Goal: Task Accomplishment & Management: Complete application form

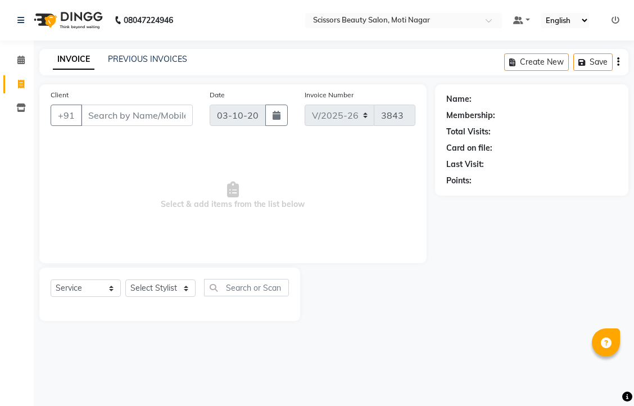
select select "7057"
select select "service"
click at [153, 126] on input "Client" at bounding box center [137, 115] width 112 height 21
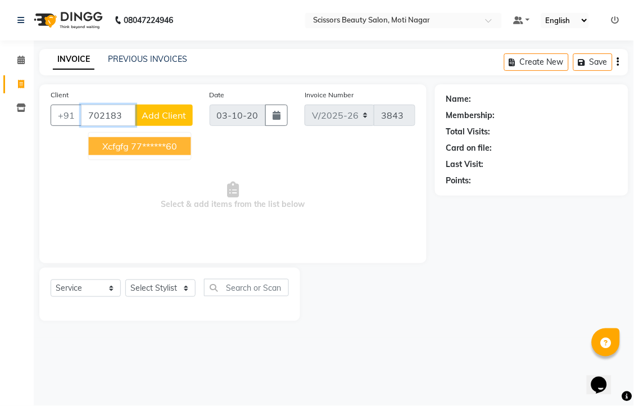
click at [180, 153] on button "xcfgfg 77******60" at bounding box center [140, 146] width 102 height 18
type input "77******60"
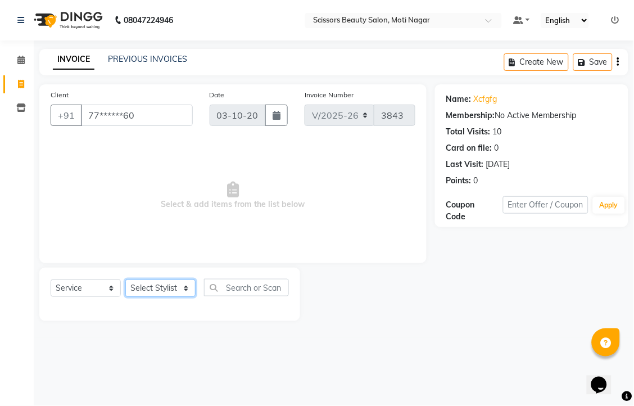
click at [155, 297] on select "Select Stylist Arman [PERSON_NAME] [PERSON_NAME] [PERSON_NAME] Sir Staff" at bounding box center [160, 288] width 70 height 17
select select "58456"
click at [129, 297] on select "Select Stylist Arman [PERSON_NAME] [PERSON_NAME] [PERSON_NAME] Sir Staff" at bounding box center [160, 288] width 70 height 17
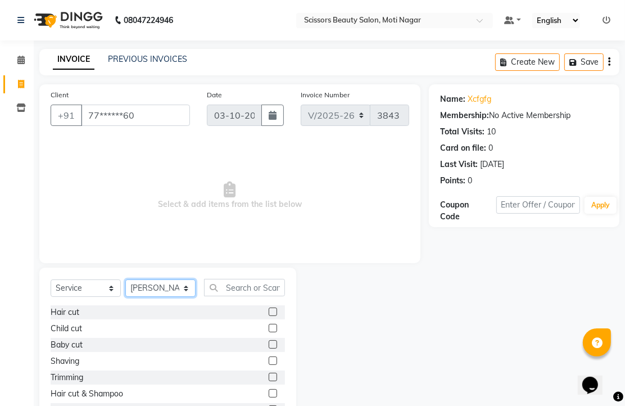
scroll to position [62, 0]
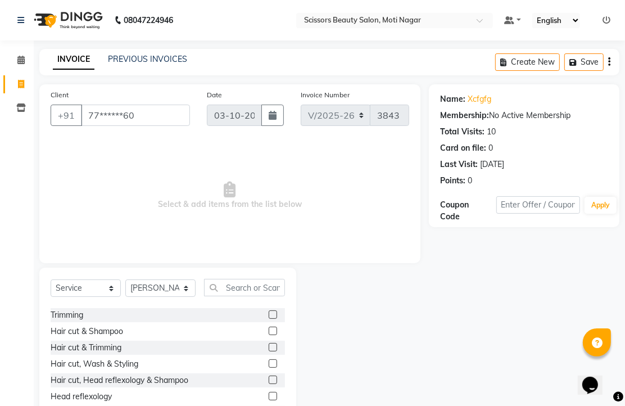
click at [269, 319] on label at bounding box center [273, 314] width 8 height 8
click at [269, 319] on input "checkbox" at bounding box center [272, 315] width 7 height 7
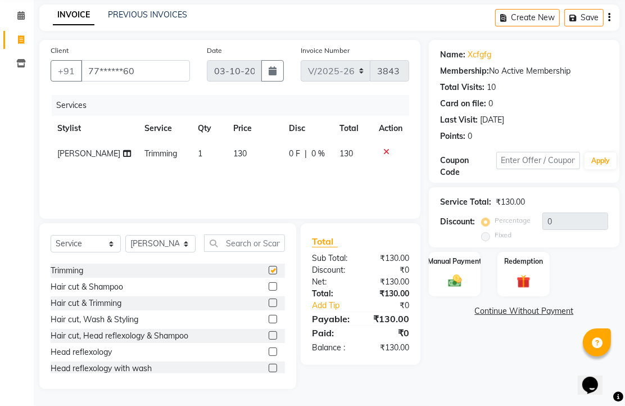
checkbox input "false"
click at [456, 285] on div "Manual Payment" at bounding box center [455, 274] width 54 height 47
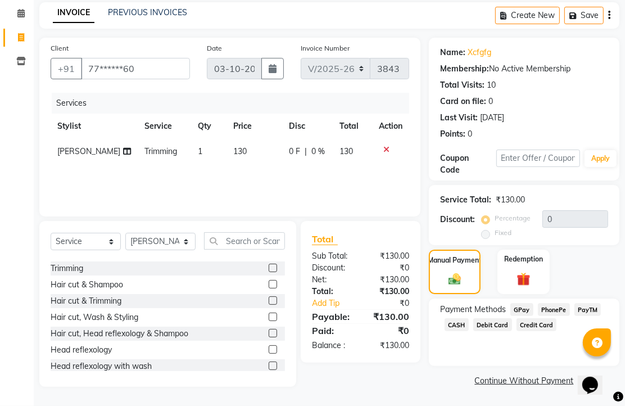
click at [567, 315] on span "PhonePe" at bounding box center [554, 309] width 32 height 13
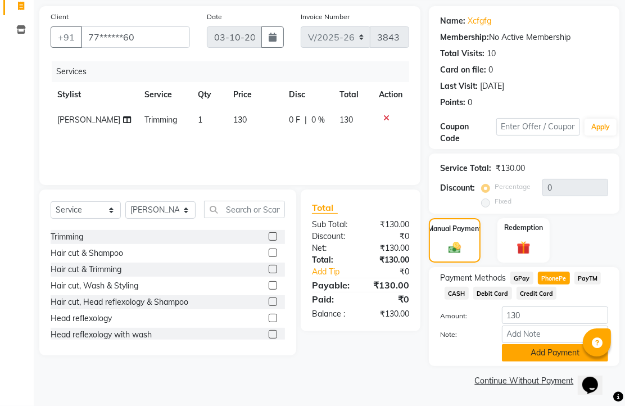
click at [537, 344] on button "Add Payment" at bounding box center [555, 352] width 106 height 17
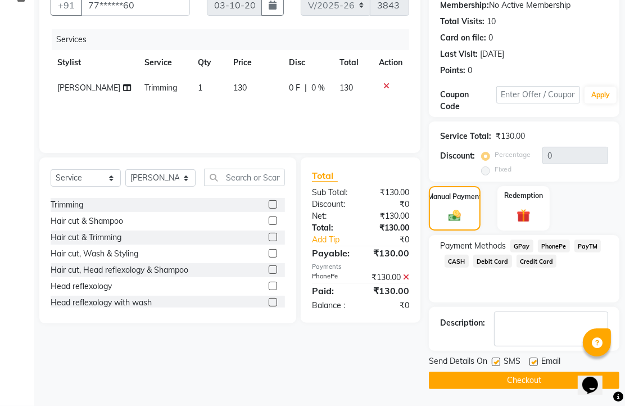
scroll to position [139, 0]
click at [538, 366] on label at bounding box center [534, 362] width 8 height 8
click at [537, 366] on input "checkbox" at bounding box center [533, 362] width 7 height 7
checkbox input "false"
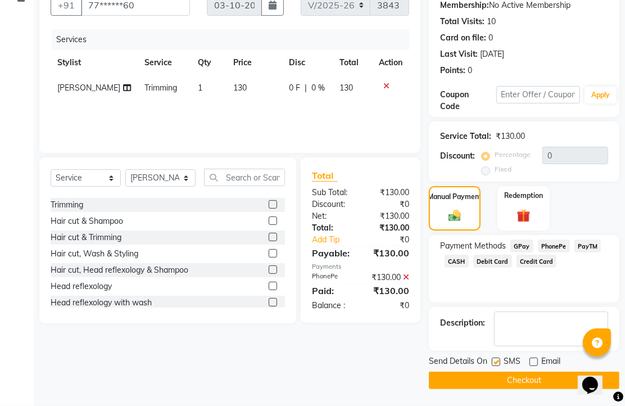
click at [519, 377] on button "Checkout" at bounding box center [524, 380] width 191 height 17
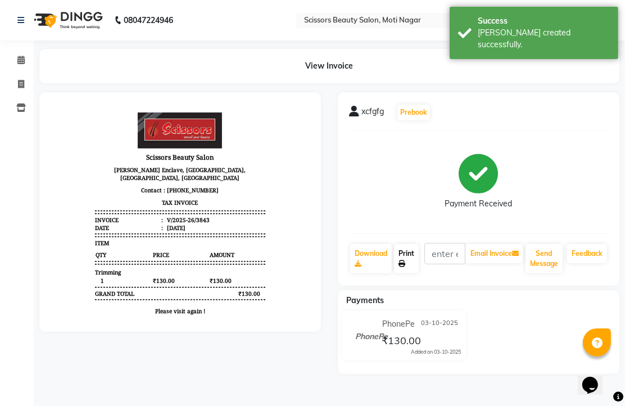
click at [416, 273] on link "Print" at bounding box center [406, 258] width 25 height 29
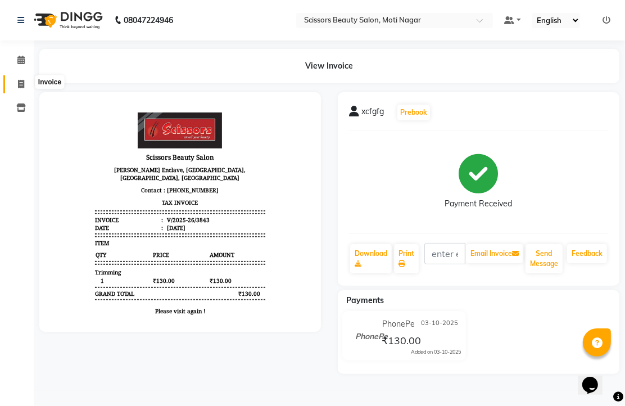
click at [21, 85] on icon at bounding box center [21, 84] width 6 height 8
select select "service"
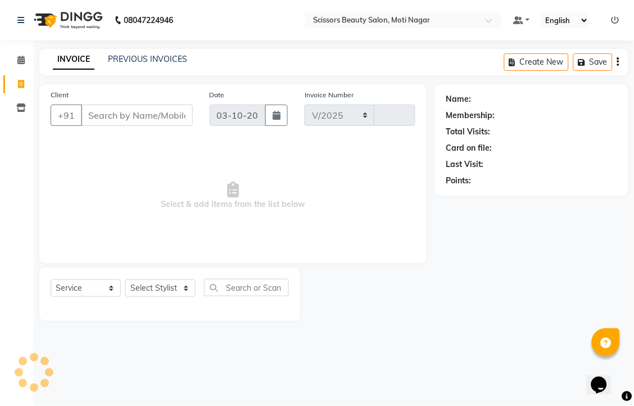
select select "7057"
type input "3844"
click at [98, 126] on input "Client" at bounding box center [137, 115] width 112 height 21
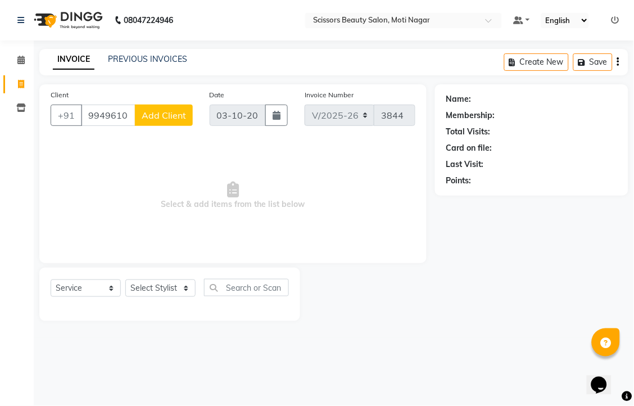
type input "9949610121"
click at [169, 297] on select "Select Stylist Arman [PERSON_NAME] [PERSON_NAME] [PERSON_NAME] Sir Staff" at bounding box center [160, 288] width 70 height 17
select select "81450"
click at [129, 297] on select "Select Stylist Arman [PERSON_NAME] [PERSON_NAME] [PERSON_NAME] Sir Staff" at bounding box center [160, 288] width 70 height 17
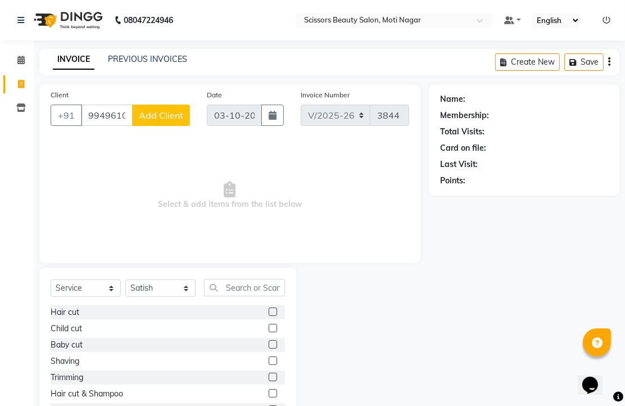
click at [269, 316] on label at bounding box center [273, 312] width 8 height 8
click at [269, 316] on input "checkbox" at bounding box center [272, 312] width 7 height 7
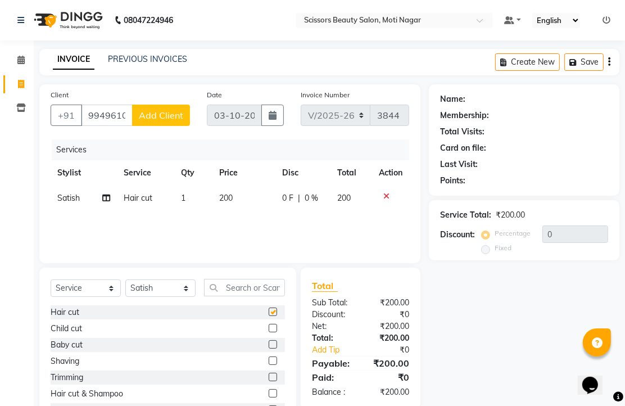
checkbox input "false"
click at [160, 121] on span "Add Client" at bounding box center [161, 115] width 44 height 11
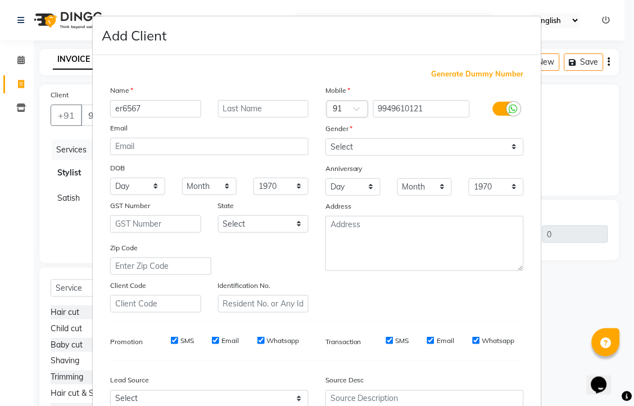
type input "er6567"
click at [505, 156] on select "Select [DEMOGRAPHIC_DATA] [DEMOGRAPHIC_DATA] Other Prefer Not To Say" at bounding box center [425, 146] width 199 height 17
select select "[DEMOGRAPHIC_DATA]"
click at [326, 156] on select "Select [DEMOGRAPHIC_DATA] [DEMOGRAPHIC_DATA] Other Prefer Not To Say" at bounding box center [425, 146] width 199 height 17
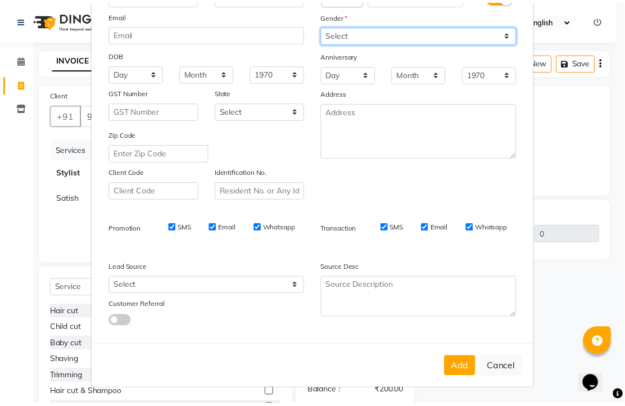
scroll to position [187, 0]
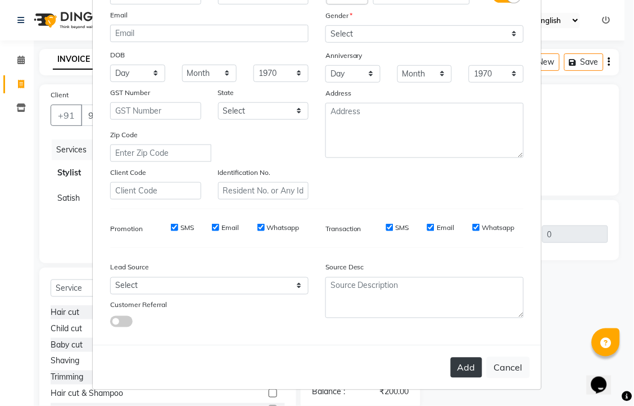
click at [451, 378] on button "Add" at bounding box center [466, 368] width 31 height 20
type input "99******21"
select select
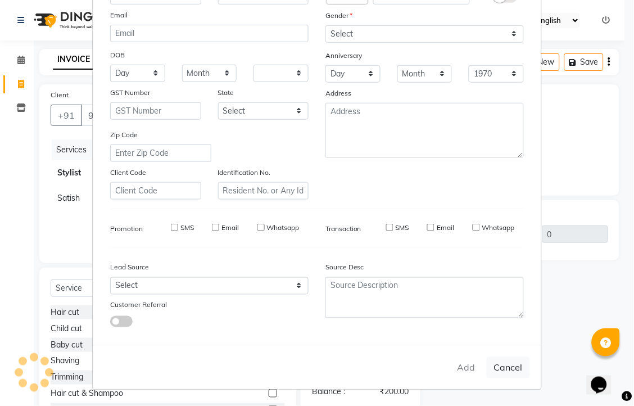
select select
checkbox input "false"
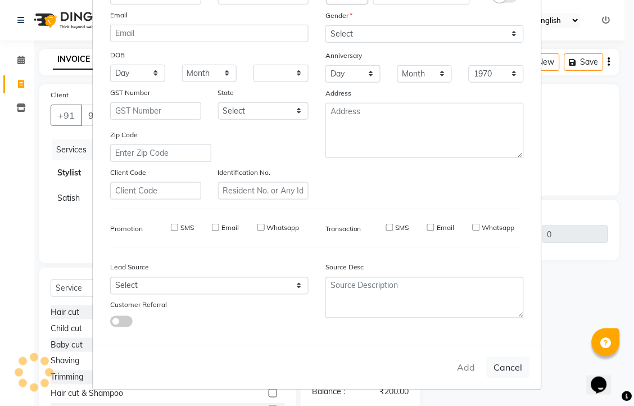
checkbox input "false"
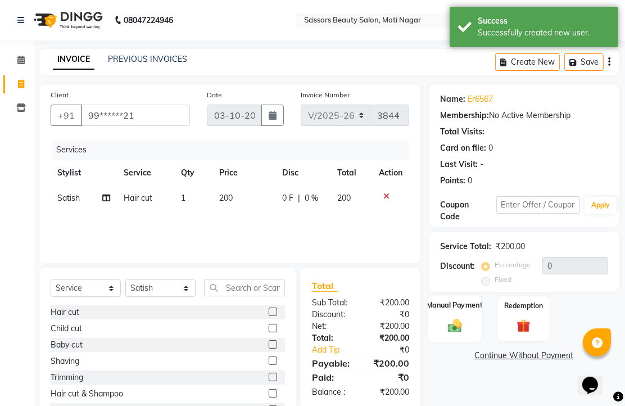
click at [450, 333] on img at bounding box center [455, 325] width 23 height 16
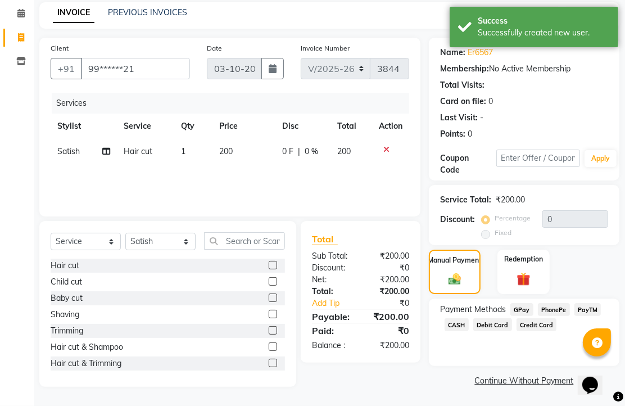
scroll to position [92, 0]
click at [553, 306] on span "PhonePe" at bounding box center [554, 309] width 32 height 13
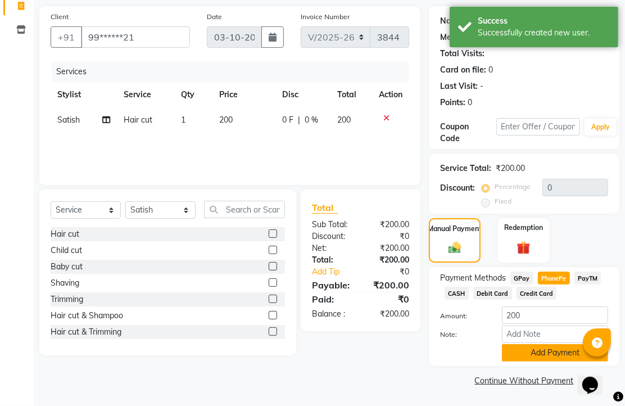
scroll to position [139, 0]
click at [542, 353] on button "Add Payment" at bounding box center [555, 352] width 106 height 17
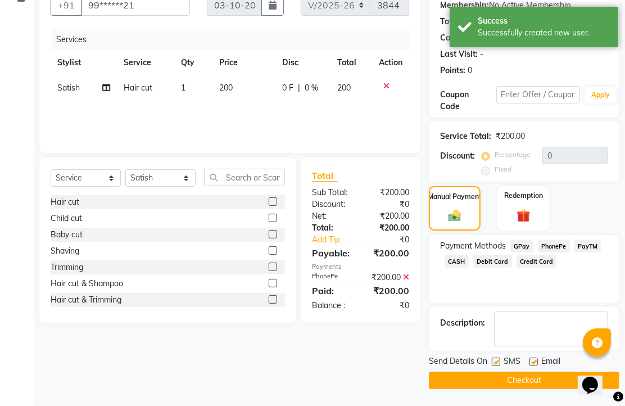
scroll to position [171, 0]
click at [537, 358] on label at bounding box center [534, 362] width 8 height 8
click at [537, 359] on input "checkbox" at bounding box center [533, 362] width 7 height 7
checkbox input "false"
click at [536, 373] on button "Checkout" at bounding box center [524, 380] width 191 height 17
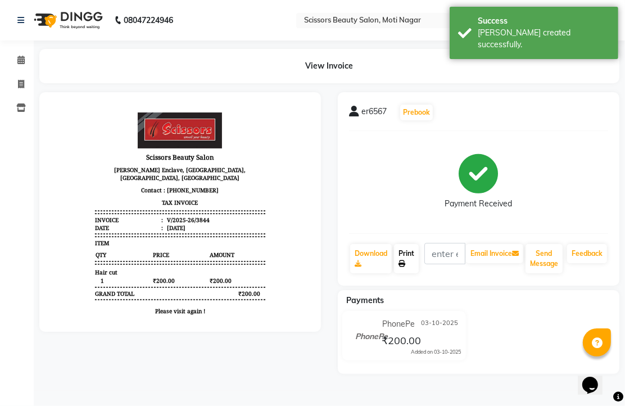
click at [417, 273] on link "Print" at bounding box center [406, 258] width 25 height 29
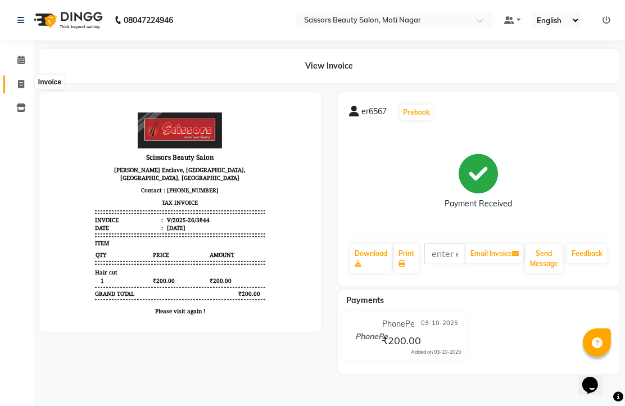
click at [19, 82] on icon at bounding box center [21, 84] width 6 height 8
select select "service"
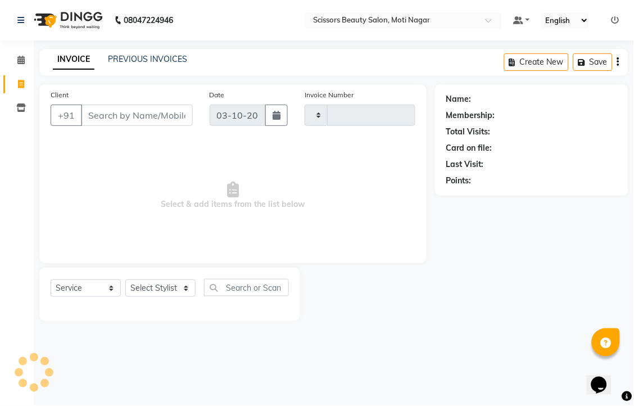
click at [154, 126] on input "Client" at bounding box center [137, 115] width 112 height 21
type input "3845"
select select "7057"
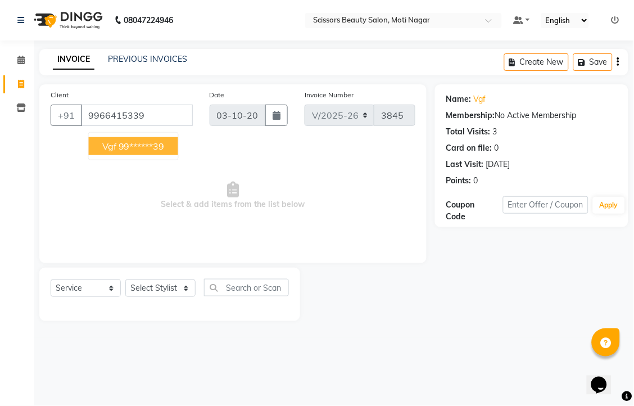
click at [165, 152] on ngb-highlight "99******39" at bounding box center [142, 146] width 46 height 11
type input "99******39"
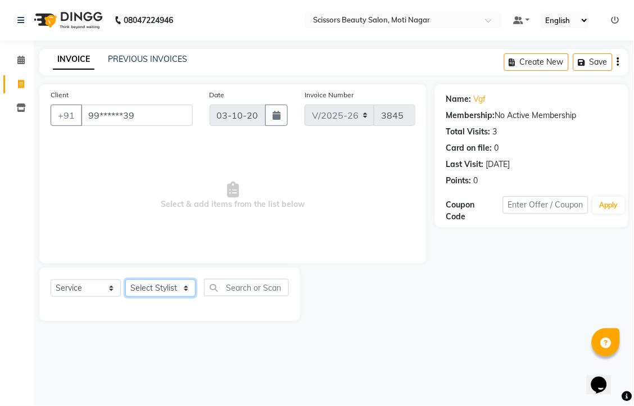
click at [168, 297] on select "Select Stylist Arman [PERSON_NAME] [PERSON_NAME] [PERSON_NAME] Sir Staff" at bounding box center [160, 288] width 70 height 17
select select "58456"
click at [129, 297] on select "Select Stylist Arman [PERSON_NAME] [PERSON_NAME] [PERSON_NAME] Sir Staff" at bounding box center [160, 288] width 70 height 17
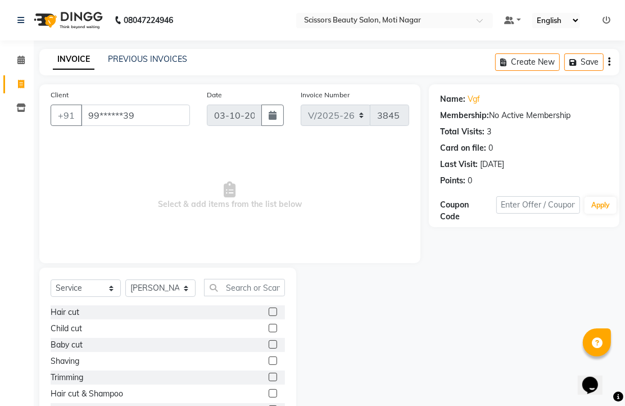
click at [269, 316] on label at bounding box center [273, 312] width 8 height 8
click at [269, 316] on input "checkbox" at bounding box center [272, 312] width 7 height 7
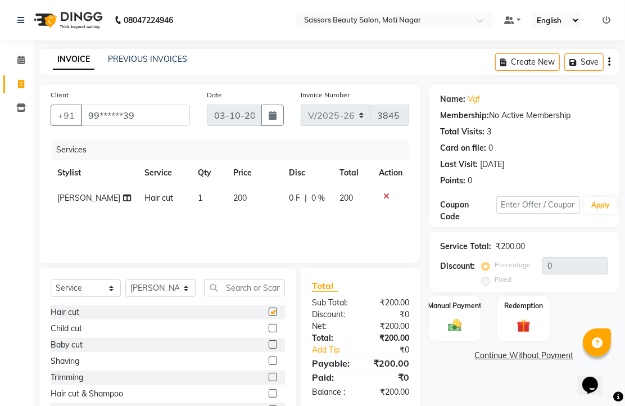
checkbox input "false"
click at [269, 332] on label at bounding box center [273, 328] width 8 height 8
click at [269, 332] on input "checkbox" at bounding box center [272, 328] width 7 height 7
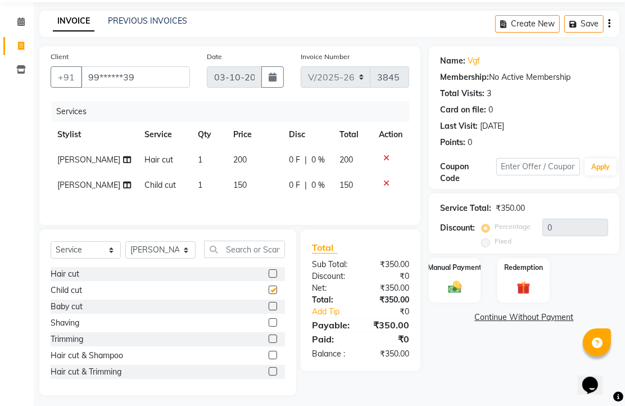
checkbox input "false"
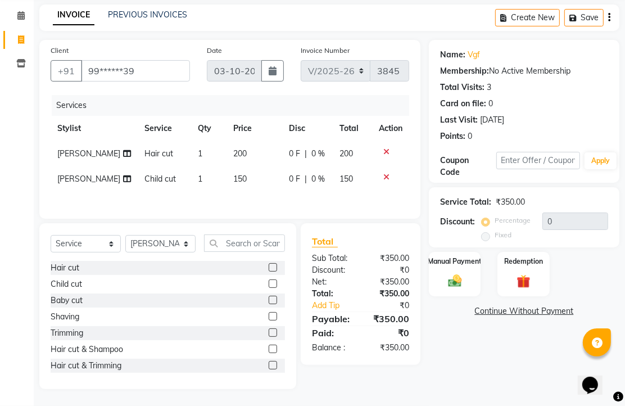
scroll to position [125, 0]
click at [453, 273] on img at bounding box center [455, 281] width 23 height 16
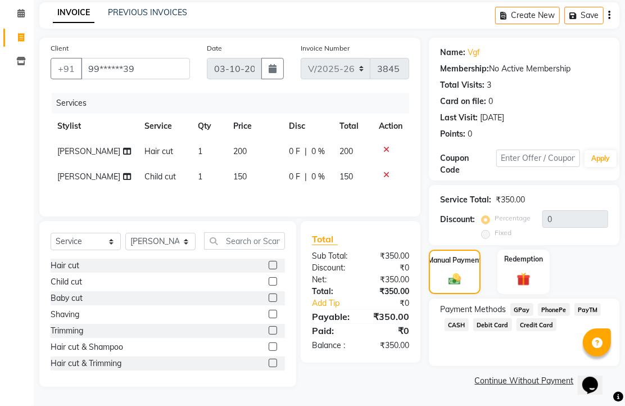
click at [469, 318] on span "CASH" at bounding box center [457, 324] width 24 height 13
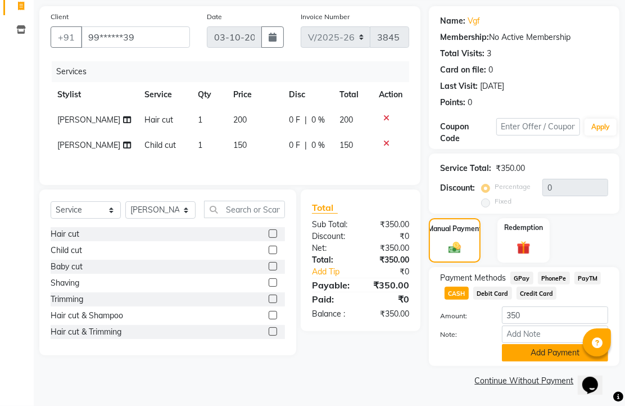
click at [544, 344] on button "Add Payment" at bounding box center [555, 352] width 106 height 17
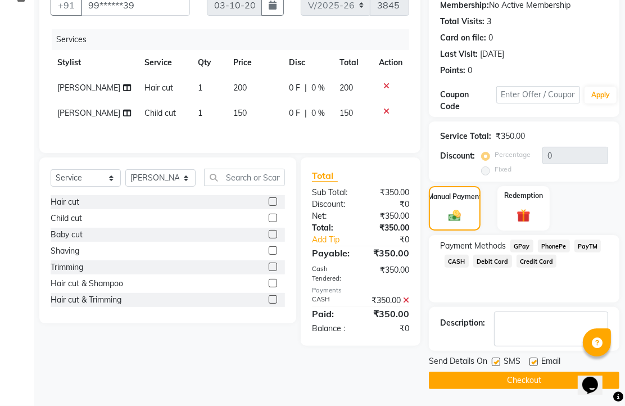
scroll to position [190, 0]
click at [535, 358] on label at bounding box center [534, 362] width 8 height 8
click at [535, 359] on input "checkbox" at bounding box center [533, 362] width 7 height 7
checkbox input "false"
click at [532, 372] on button "Checkout" at bounding box center [524, 380] width 191 height 17
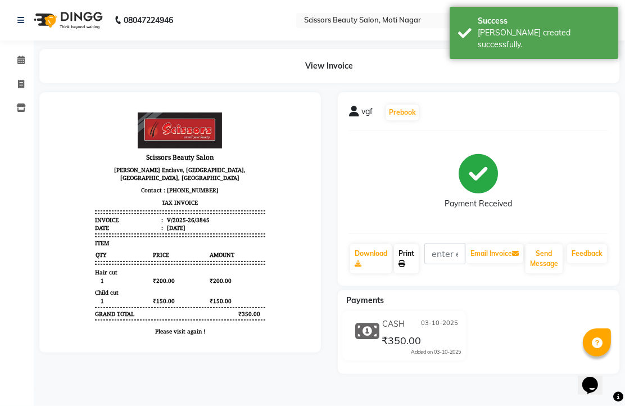
click at [407, 273] on link "Print" at bounding box center [406, 258] width 25 height 29
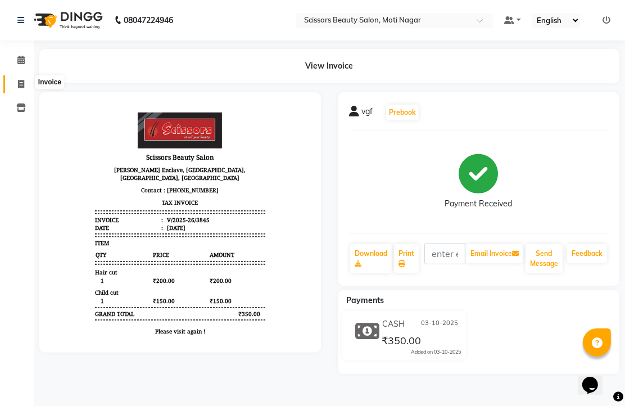
click at [22, 85] on icon at bounding box center [21, 84] width 6 height 8
select select "service"
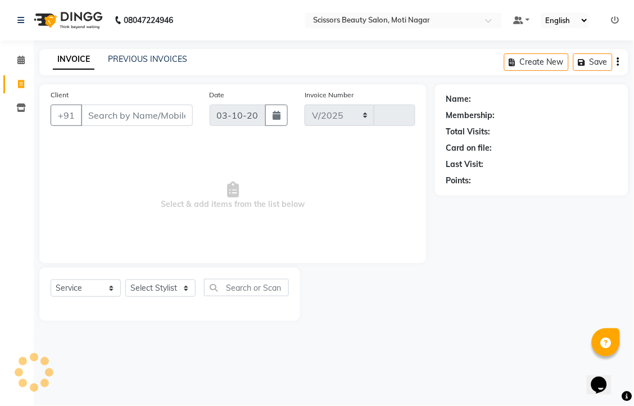
select select "7057"
type input "3846"
click at [139, 126] on input "Client" at bounding box center [137, 115] width 112 height 21
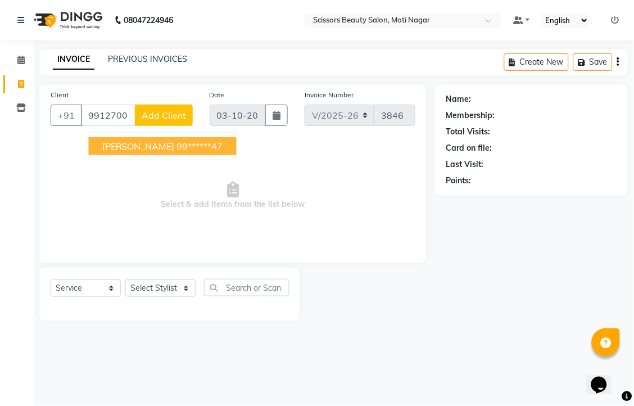
click at [187, 152] on ngb-highlight "99******47" at bounding box center [200, 146] width 46 height 11
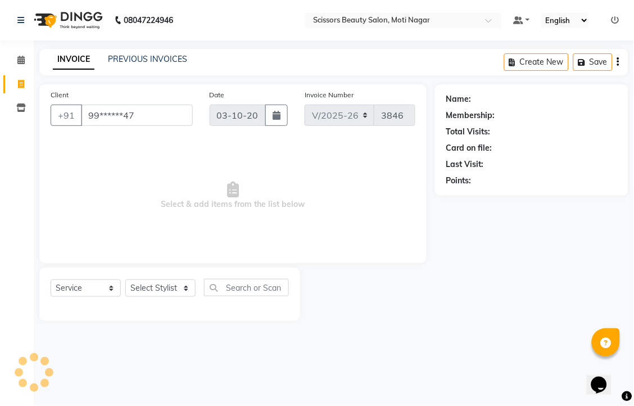
type input "99******47"
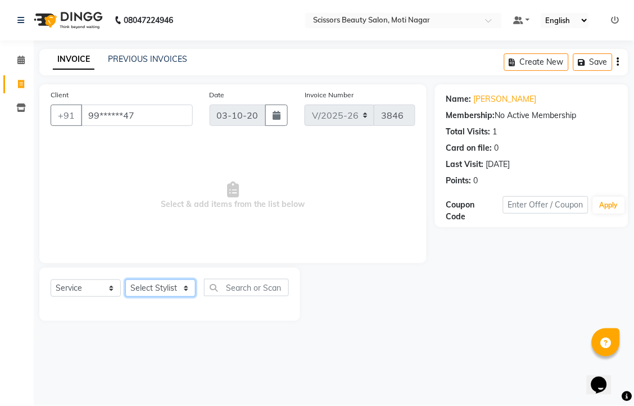
click at [161, 297] on select "Select Stylist Arman [PERSON_NAME] [PERSON_NAME] [PERSON_NAME] Sir Staff" at bounding box center [160, 288] width 70 height 17
select select "81450"
click at [129, 297] on select "Select Stylist Arman [PERSON_NAME] [PERSON_NAME] [PERSON_NAME] Sir Staff" at bounding box center [160, 288] width 70 height 17
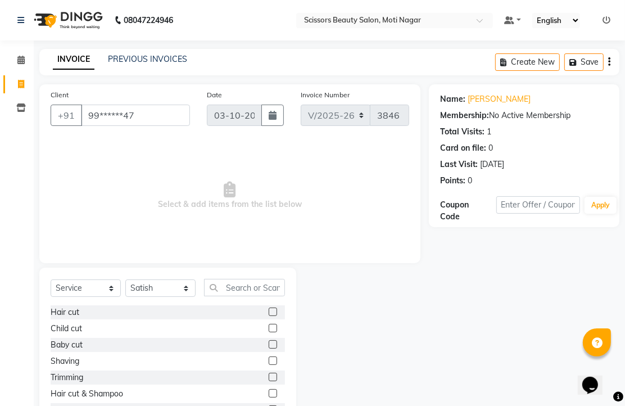
click at [269, 316] on label at bounding box center [273, 312] width 8 height 8
click at [269, 316] on input "checkbox" at bounding box center [272, 312] width 7 height 7
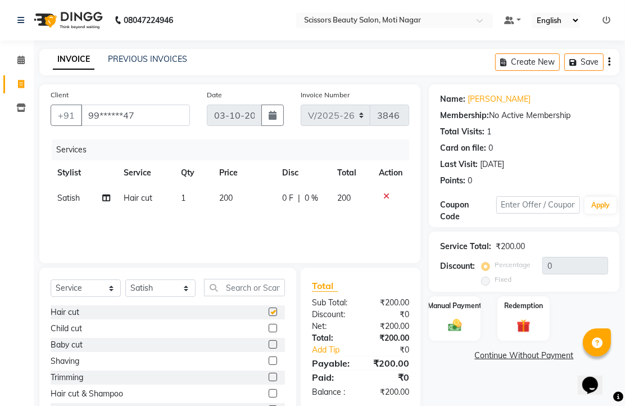
checkbox input "false"
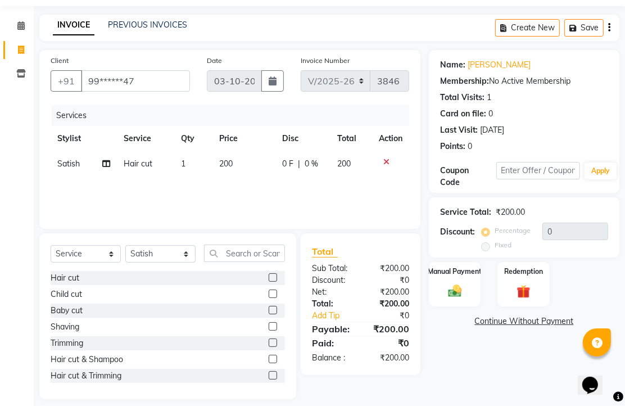
scroll to position [62, 0]
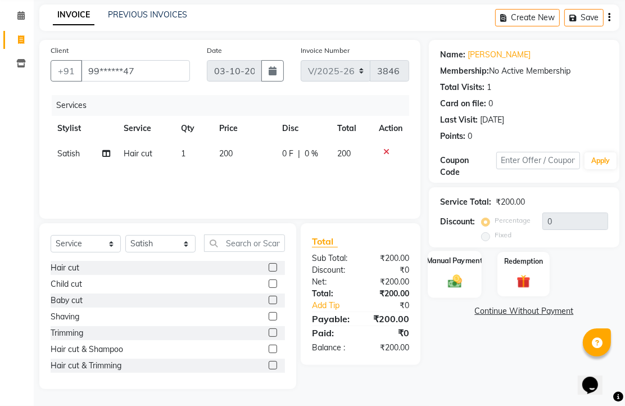
click at [452, 289] on img at bounding box center [455, 281] width 23 height 16
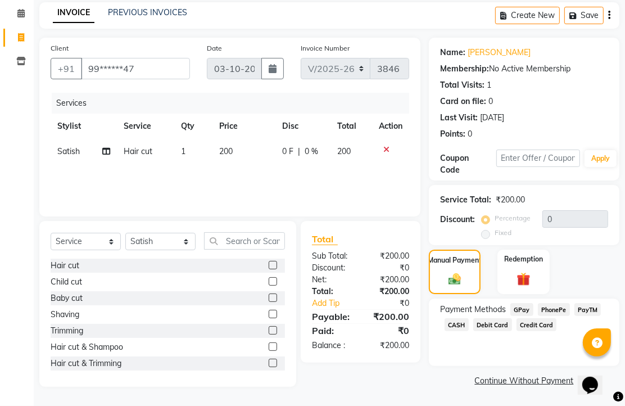
click at [469, 331] on span "CASH" at bounding box center [457, 324] width 24 height 13
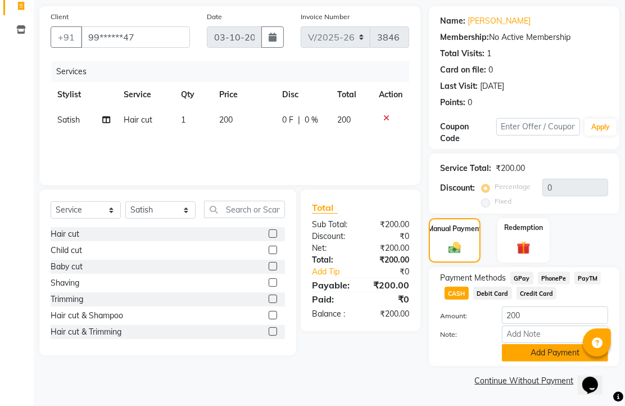
click at [534, 344] on button "Add Payment" at bounding box center [555, 352] width 106 height 17
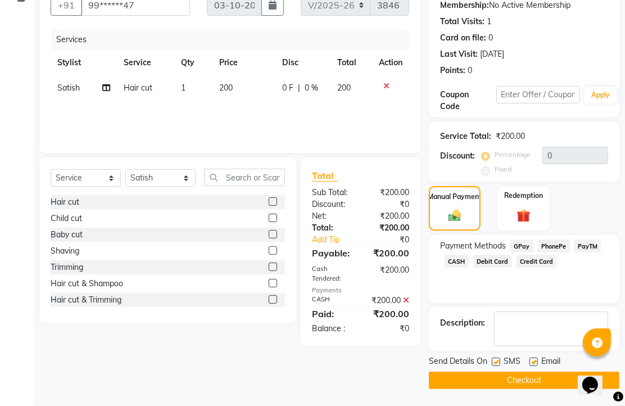
scroll to position [171, 0]
click at [536, 358] on label at bounding box center [534, 362] width 8 height 8
click at [536, 359] on input "checkbox" at bounding box center [533, 362] width 7 height 7
checkbox input "false"
click at [530, 377] on button "Checkout" at bounding box center [524, 380] width 191 height 17
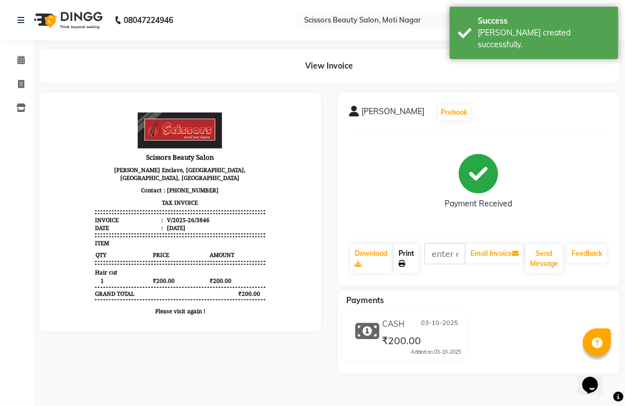
click at [411, 273] on link "Print" at bounding box center [406, 258] width 25 height 29
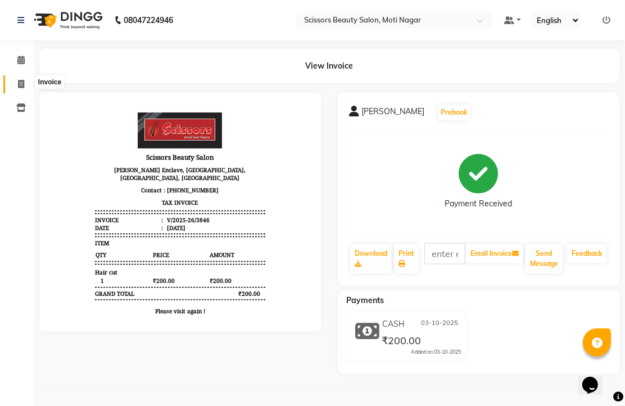
click at [18, 81] on icon at bounding box center [21, 84] width 6 height 8
select select "service"
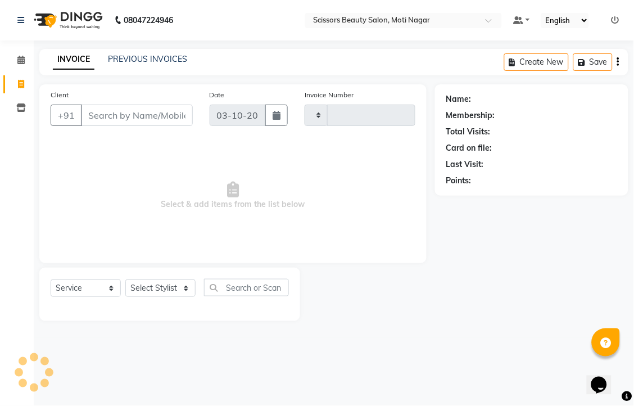
type input "3847"
select select "7057"
click at [111, 126] on input "Client" at bounding box center [137, 115] width 112 height 21
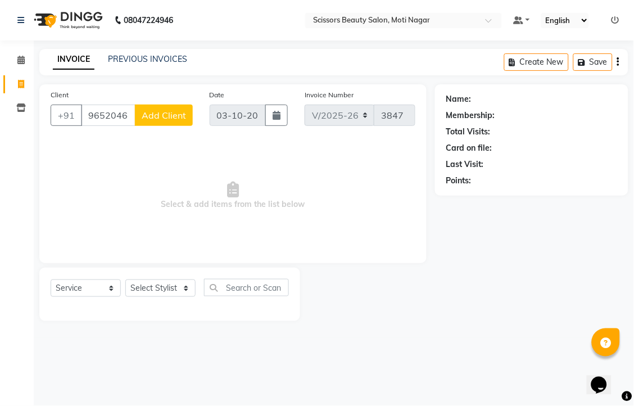
type input "9652046410"
click at [182, 297] on select "Select Stylist Arman [PERSON_NAME] [PERSON_NAME] [PERSON_NAME] Sir Staff" at bounding box center [160, 288] width 70 height 17
select select "81450"
click at [129, 297] on select "Select Stylist Arman [PERSON_NAME] [PERSON_NAME] [PERSON_NAME] Sir Staff" at bounding box center [160, 288] width 70 height 17
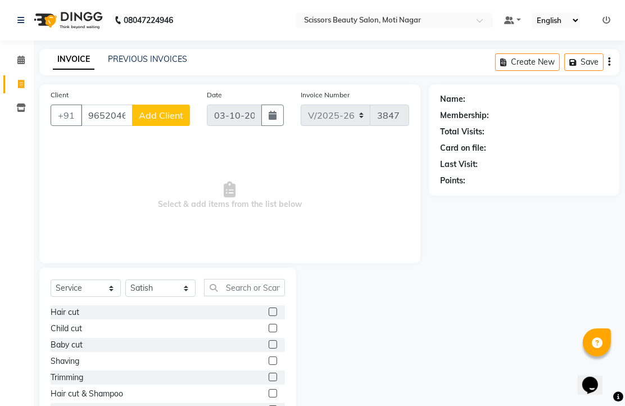
click at [269, 316] on label at bounding box center [273, 312] width 8 height 8
click at [269, 316] on input "checkbox" at bounding box center [272, 312] width 7 height 7
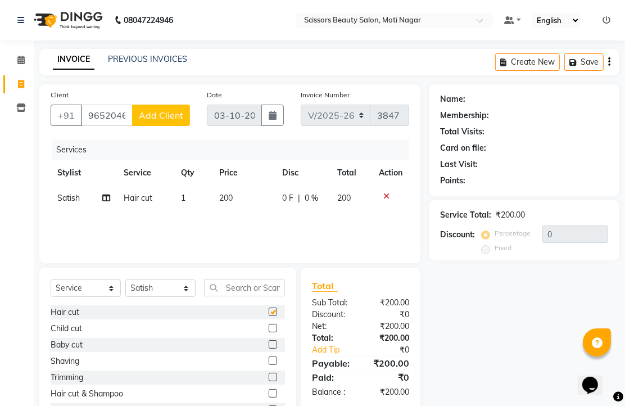
checkbox input "false"
click at [167, 121] on span "Add Client" at bounding box center [161, 115] width 44 height 11
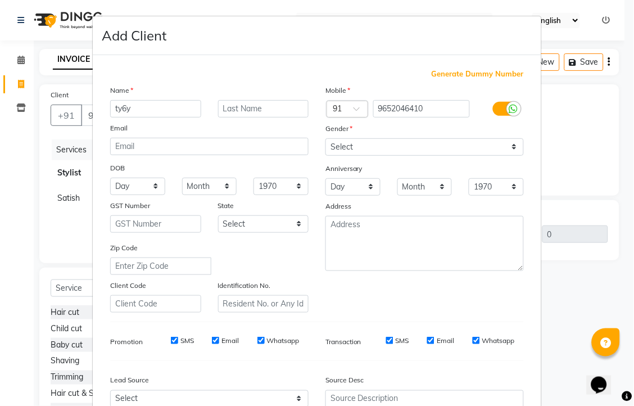
type input "ty6y"
click at [505, 156] on select "Select [DEMOGRAPHIC_DATA] [DEMOGRAPHIC_DATA] Other Prefer Not To Say" at bounding box center [425, 146] width 199 height 17
select select "[DEMOGRAPHIC_DATA]"
click at [326, 156] on select "Select [DEMOGRAPHIC_DATA] [DEMOGRAPHIC_DATA] Other Prefer Not To Say" at bounding box center [425, 146] width 199 height 17
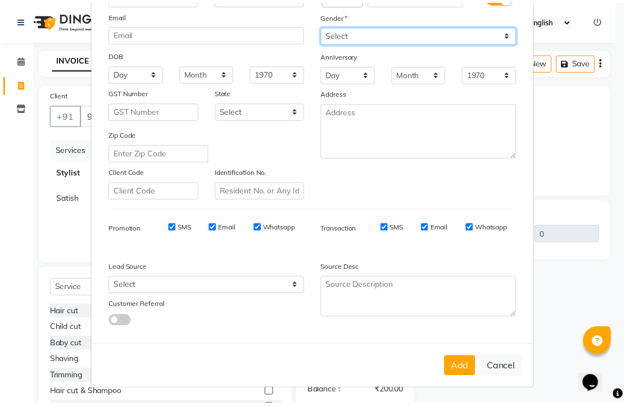
scroll to position [214, 0]
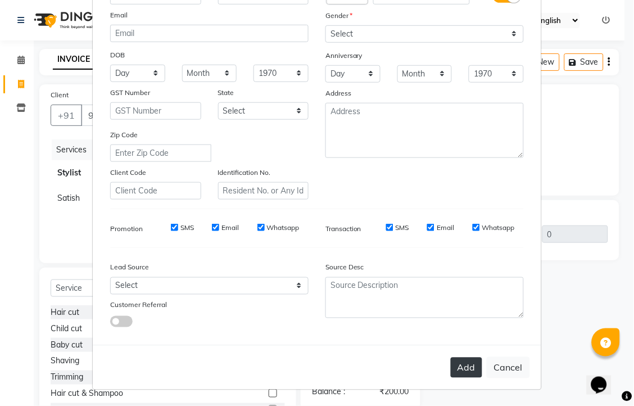
click at [451, 358] on button "Add" at bounding box center [466, 368] width 31 height 20
type input "96******10"
select select
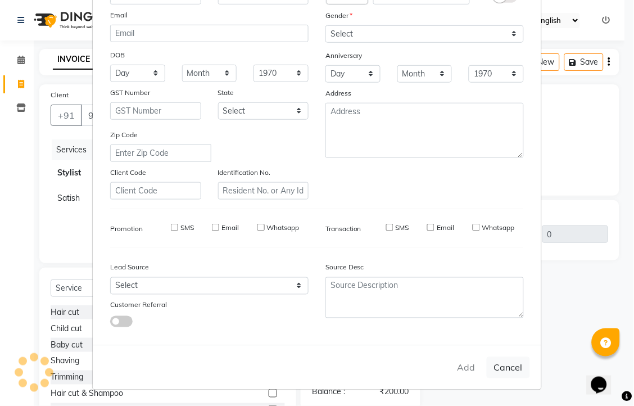
select select
checkbox input "false"
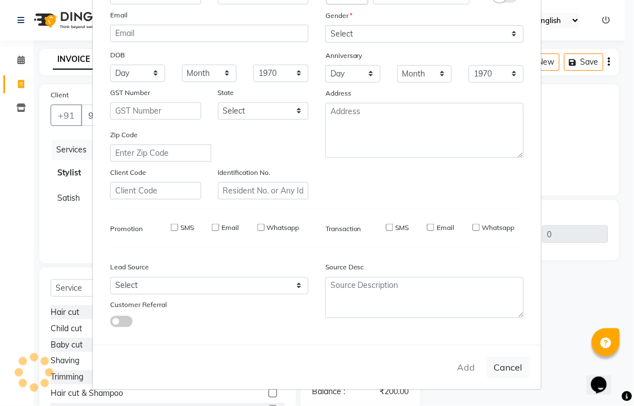
checkbox input "false"
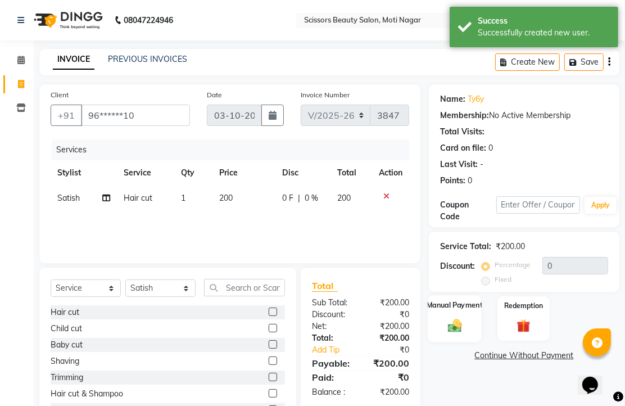
click at [458, 333] on img at bounding box center [455, 325] width 23 height 16
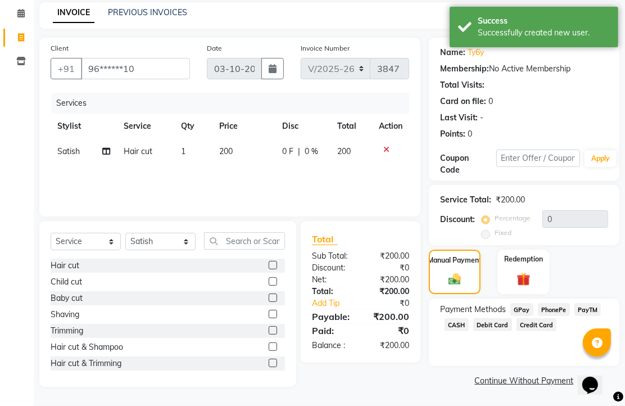
scroll to position [29, 0]
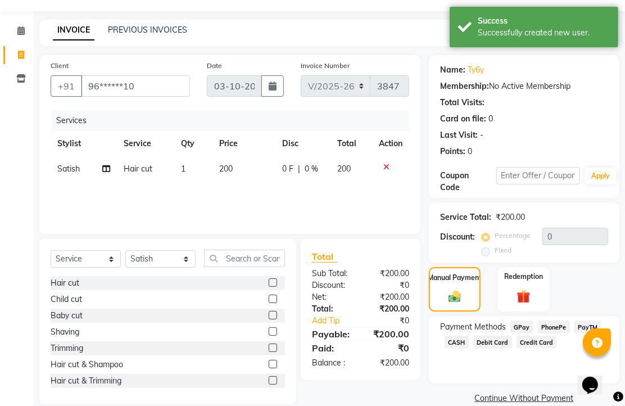
click at [565, 333] on span "PhonePe" at bounding box center [554, 327] width 32 height 13
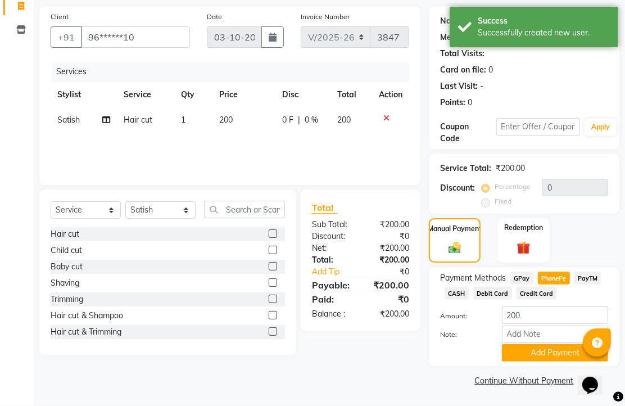
scroll to position [139, 0]
click at [560, 346] on button "Add Payment" at bounding box center [555, 352] width 106 height 17
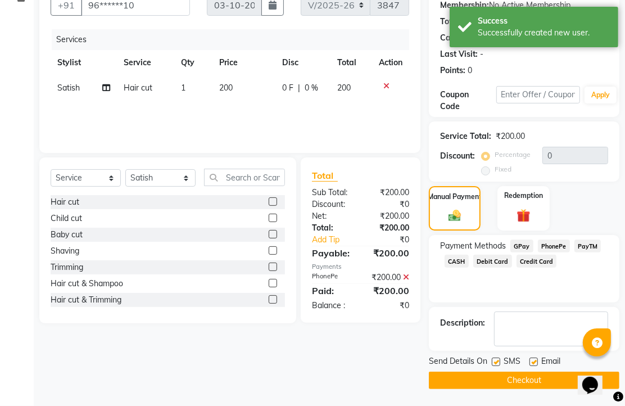
scroll to position [171, 0]
click at [538, 358] on label at bounding box center [534, 362] width 8 height 8
click at [537, 359] on input "checkbox" at bounding box center [533, 362] width 7 height 7
checkbox input "false"
click at [535, 372] on button "Checkout" at bounding box center [524, 380] width 191 height 17
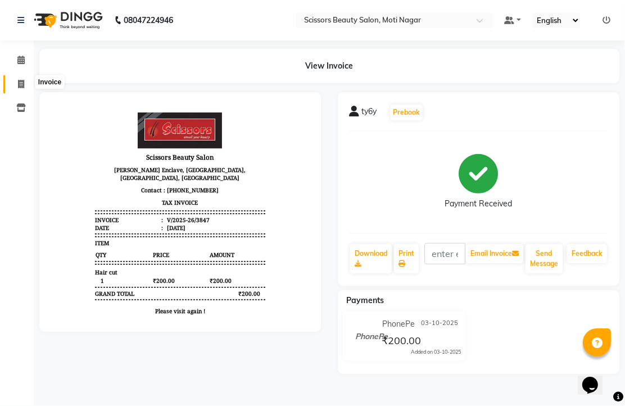
click at [15, 83] on span at bounding box center [21, 84] width 20 height 13
select select "service"
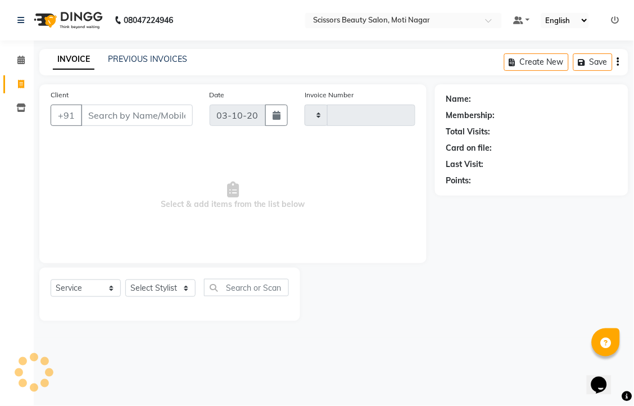
type input "3848"
select select "7057"
click at [137, 125] on input "Client" at bounding box center [137, 115] width 112 height 21
click at [109, 126] on input "Client" at bounding box center [137, 115] width 112 height 21
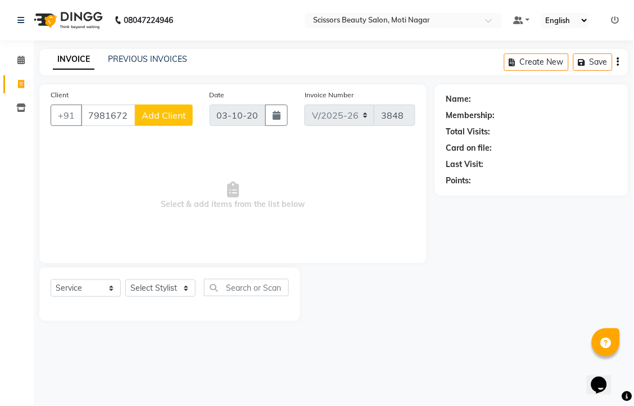
type input "7981672101"
click at [179, 297] on select "Select Stylist Arman [PERSON_NAME] [PERSON_NAME] [PERSON_NAME] Sir Staff" at bounding box center [160, 288] width 70 height 17
select select "58456"
click at [129, 297] on select "Select Stylist Arman [PERSON_NAME] [PERSON_NAME] [PERSON_NAME] Sir Staff" at bounding box center [160, 288] width 70 height 17
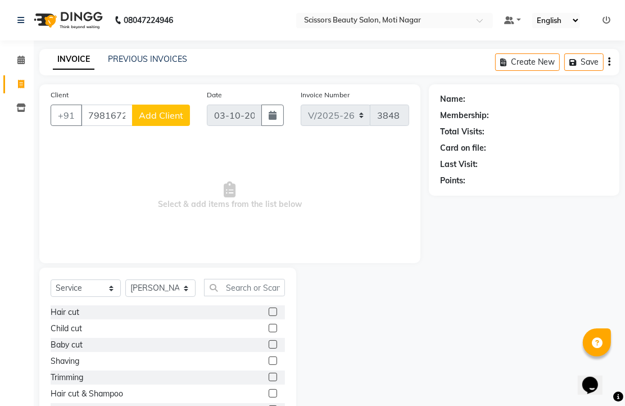
click at [269, 316] on label at bounding box center [273, 312] width 8 height 8
click at [269, 316] on input "checkbox" at bounding box center [272, 312] width 7 height 7
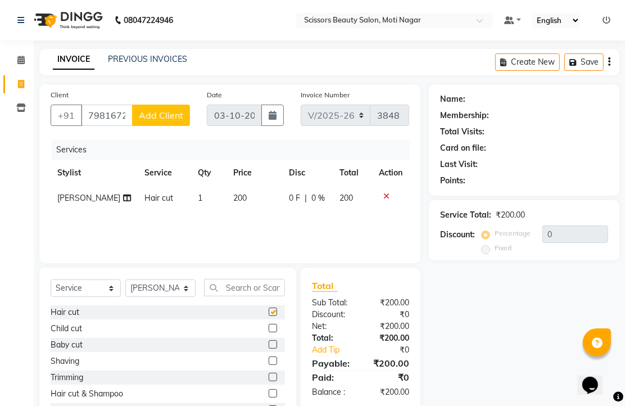
checkbox input "false"
click at [152, 121] on span "Add Client" at bounding box center [161, 115] width 44 height 11
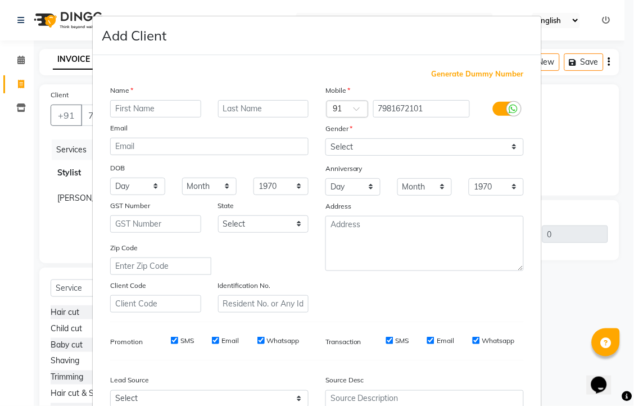
click at [127, 118] on input "text" at bounding box center [155, 108] width 91 height 17
type input "[PERSON_NAME]"
click at [507, 156] on select "Select [DEMOGRAPHIC_DATA] [DEMOGRAPHIC_DATA] Other Prefer Not To Say" at bounding box center [425, 146] width 199 height 17
select select "[DEMOGRAPHIC_DATA]"
click at [326, 156] on select "Select [DEMOGRAPHIC_DATA] [DEMOGRAPHIC_DATA] Other Prefer Not To Say" at bounding box center [425, 146] width 199 height 17
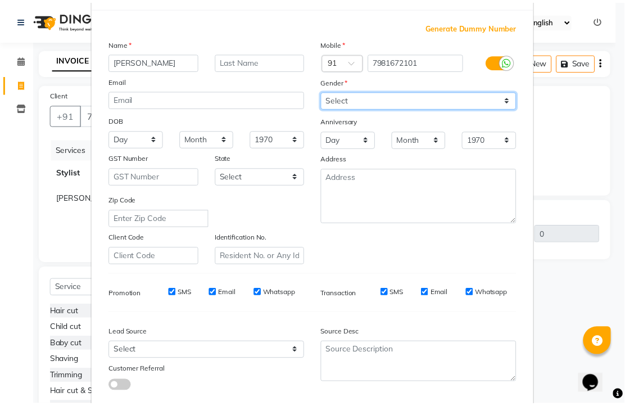
scroll to position [187, 0]
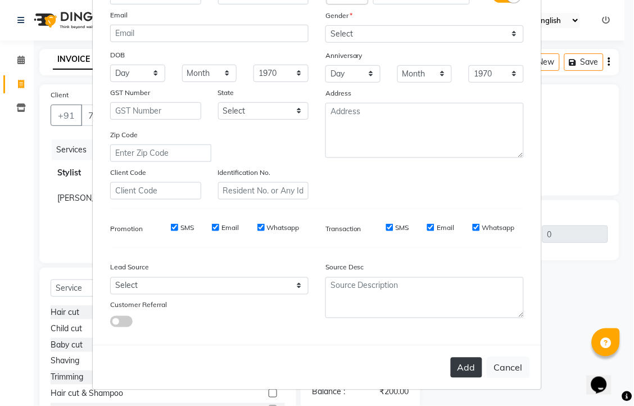
click at [451, 378] on button "Add" at bounding box center [466, 368] width 31 height 20
type input "79******01"
select select
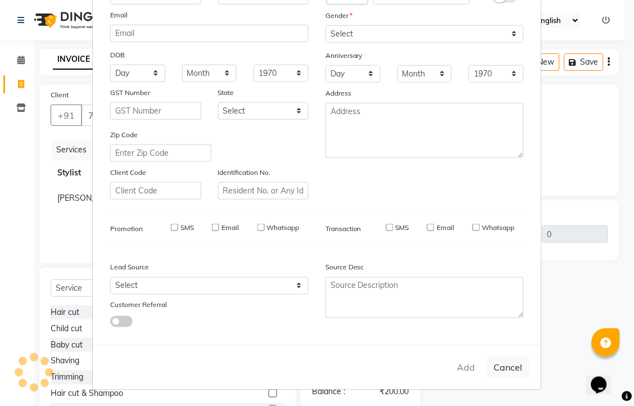
select select
checkbox input "false"
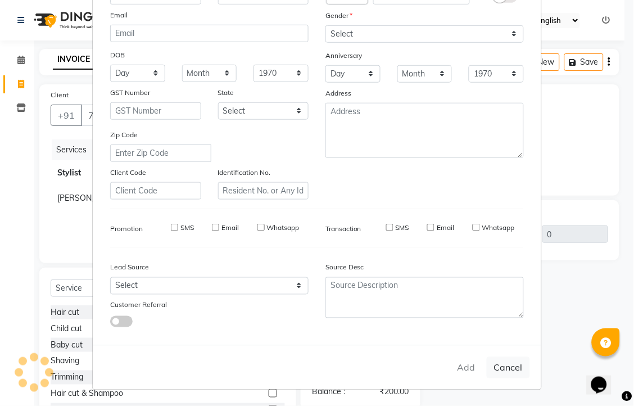
checkbox input "false"
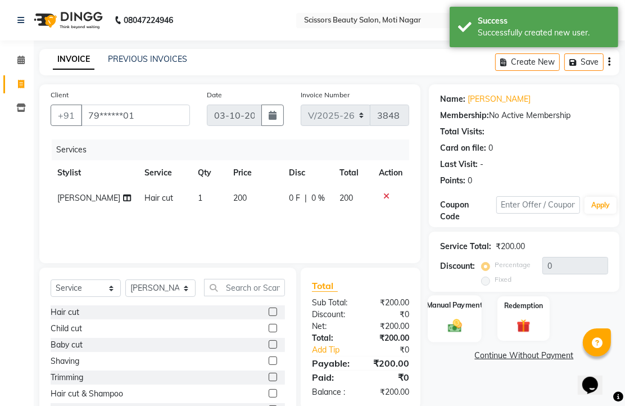
click at [456, 333] on img at bounding box center [455, 325] width 23 height 16
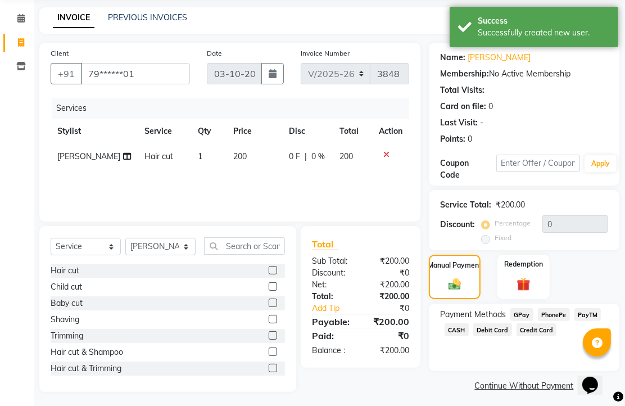
scroll to position [92, 0]
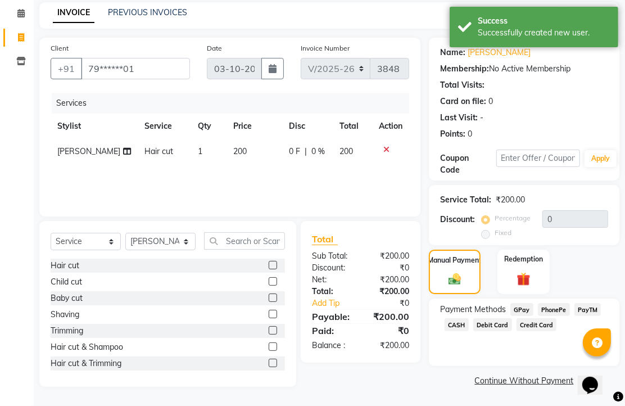
click at [556, 307] on span "PhonePe" at bounding box center [554, 309] width 32 height 13
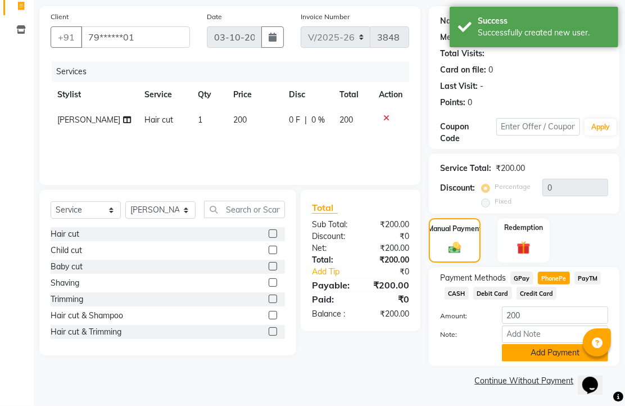
scroll to position [139, 0]
click at [535, 344] on button "Add Payment" at bounding box center [555, 352] width 106 height 17
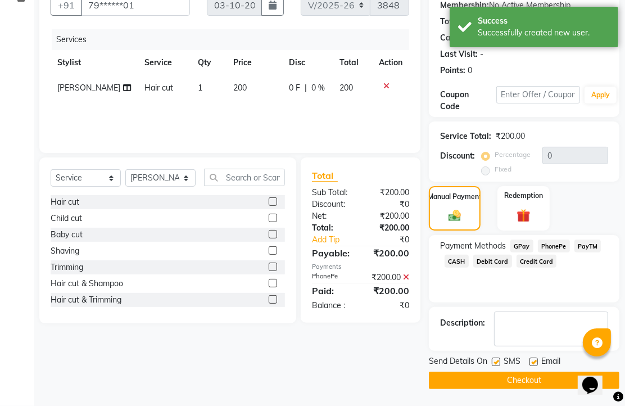
click at [537, 366] on label at bounding box center [534, 362] width 8 height 8
click at [537, 366] on input "checkbox" at bounding box center [533, 362] width 7 height 7
checkbox input "false"
click at [537, 375] on button "Checkout" at bounding box center [524, 380] width 191 height 17
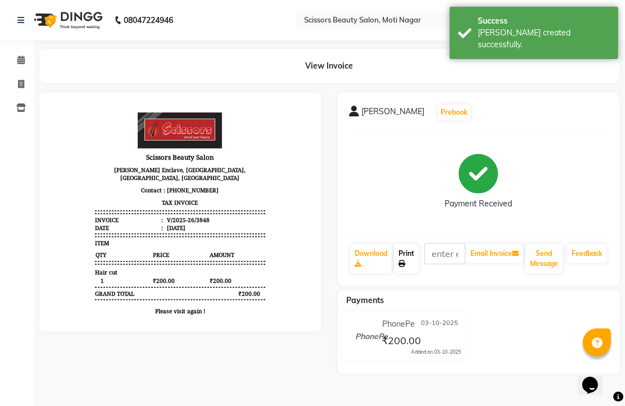
click at [416, 273] on link "Print" at bounding box center [406, 258] width 25 height 29
